Goal: Task Accomplishment & Management: Complete application form

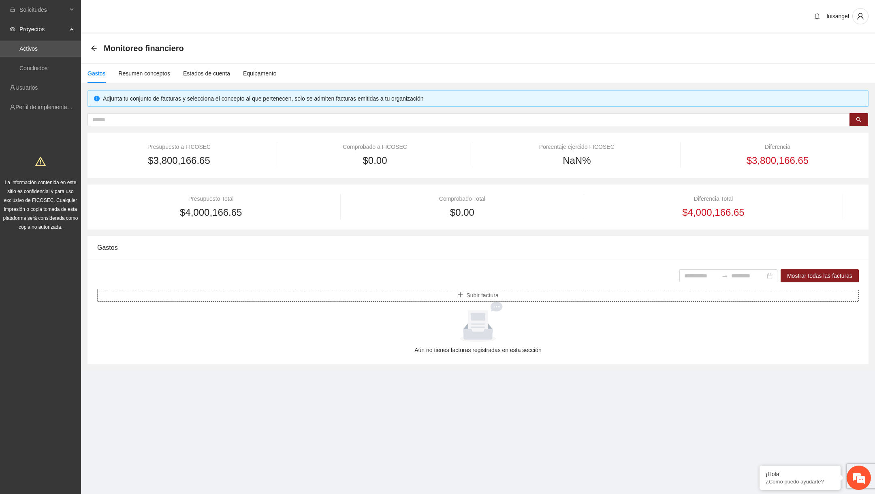
click at [380, 295] on button "Subir factura" at bounding box center [478, 295] width 762 height 13
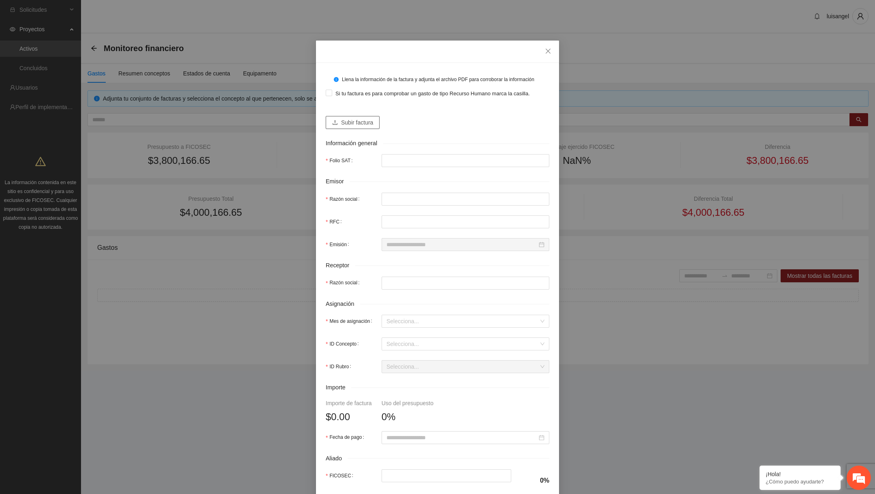
click at [349, 129] on button "Subir factura" at bounding box center [353, 122] width 54 height 13
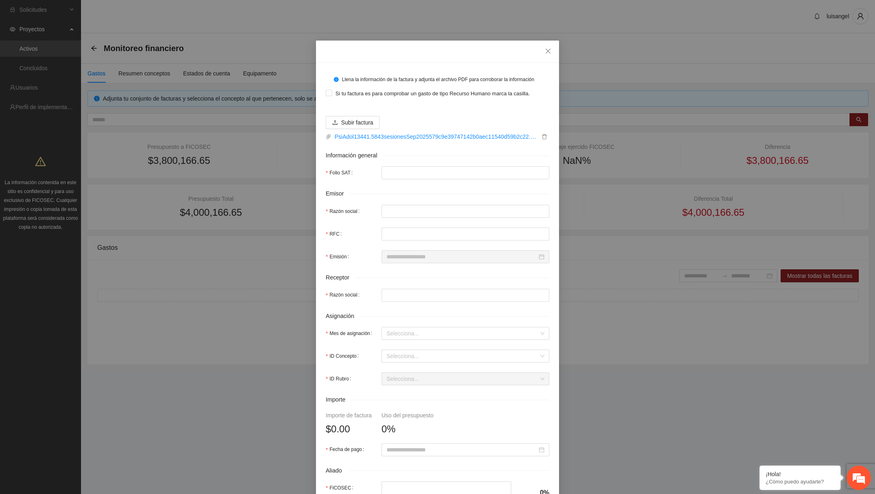
type input "**********"
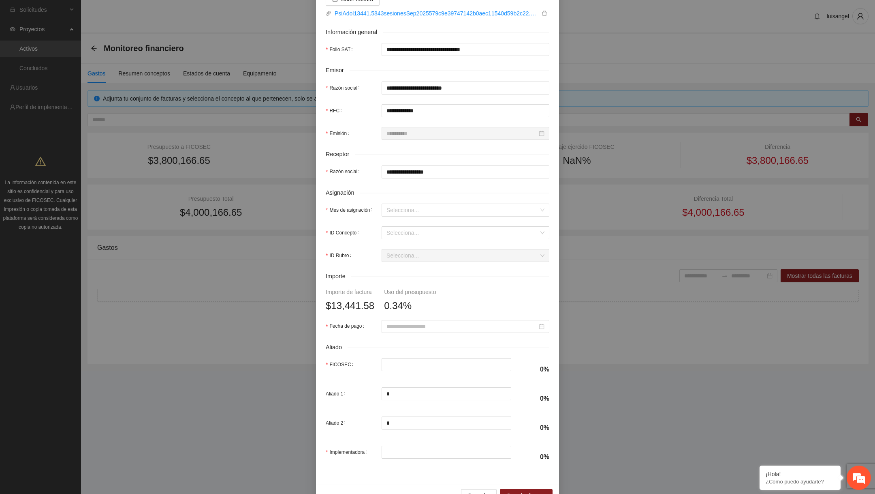
scroll to position [151, 0]
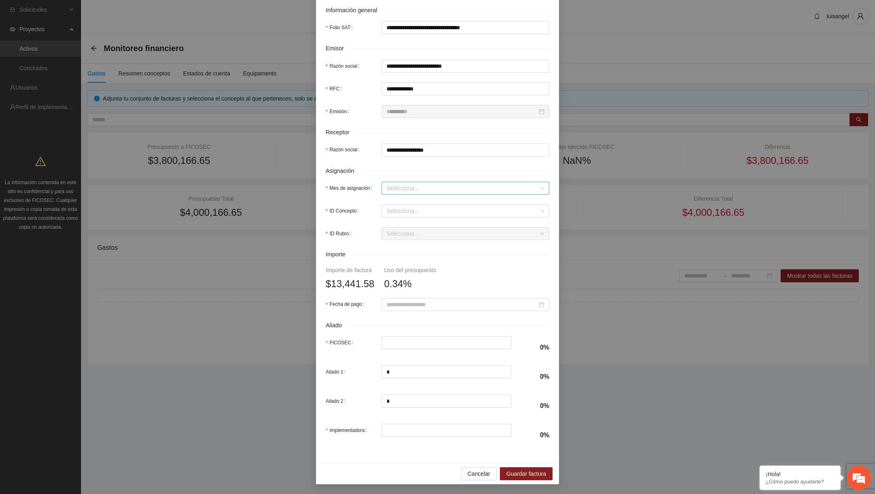
click at [431, 194] on input "Mes de asignación" at bounding box center [463, 188] width 152 height 12
click at [417, 256] on div "Septiembre 2024" at bounding box center [466, 256] width 158 height 9
click at [439, 186] on span "Septiembre 2024" at bounding box center [466, 188] width 158 height 12
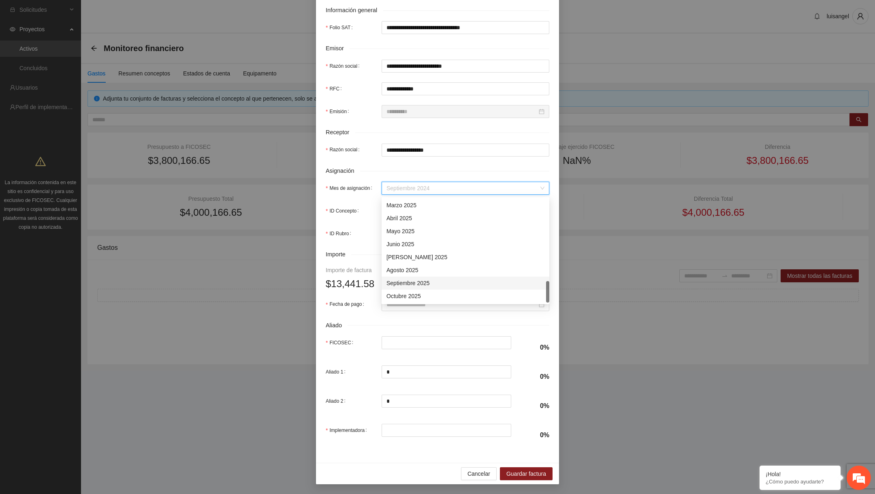
click at [421, 283] on div "Septiembre 2025" at bounding box center [466, 282] width 158 height 9
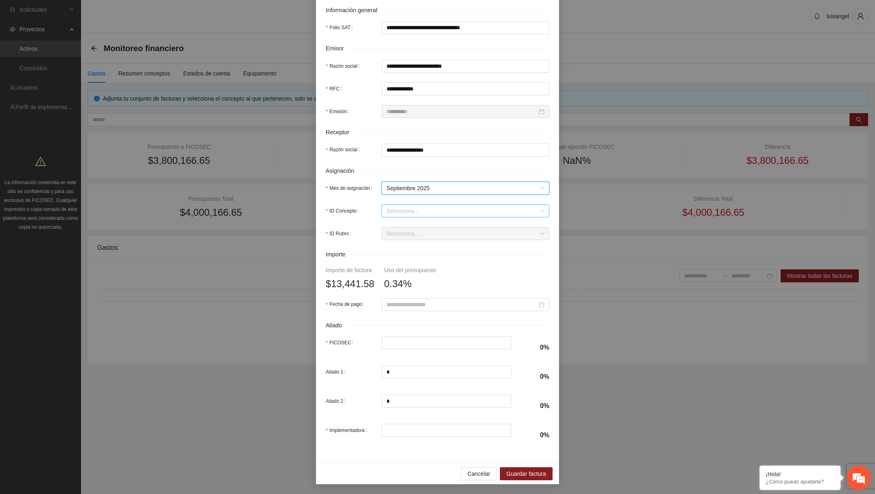
click at [434, 217] on span at bounding box center [463, 211] width 152 height 12
click at [424, 236] on div "Concepto decimales" at bounding box center [466, 240] width 158 height 9
type input "*********"
type input "*"
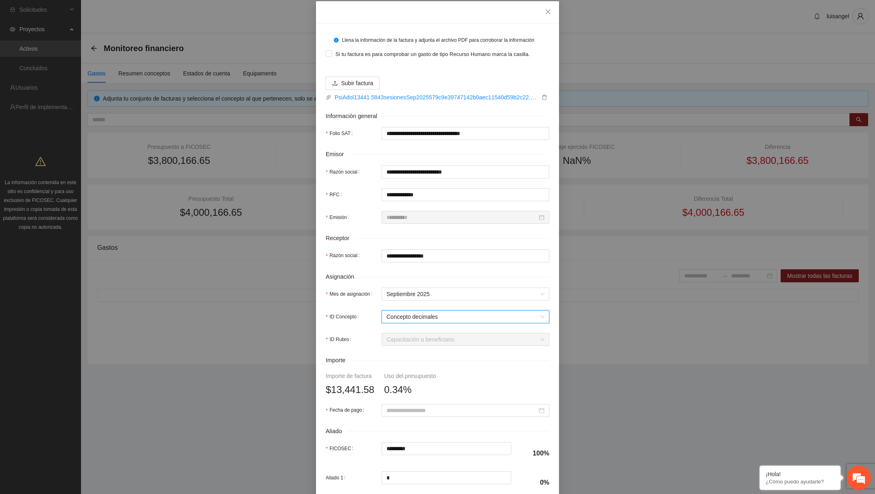
scroll to position [6, 0]
